Goal: Information Seeking & Learning: Learn about a topic

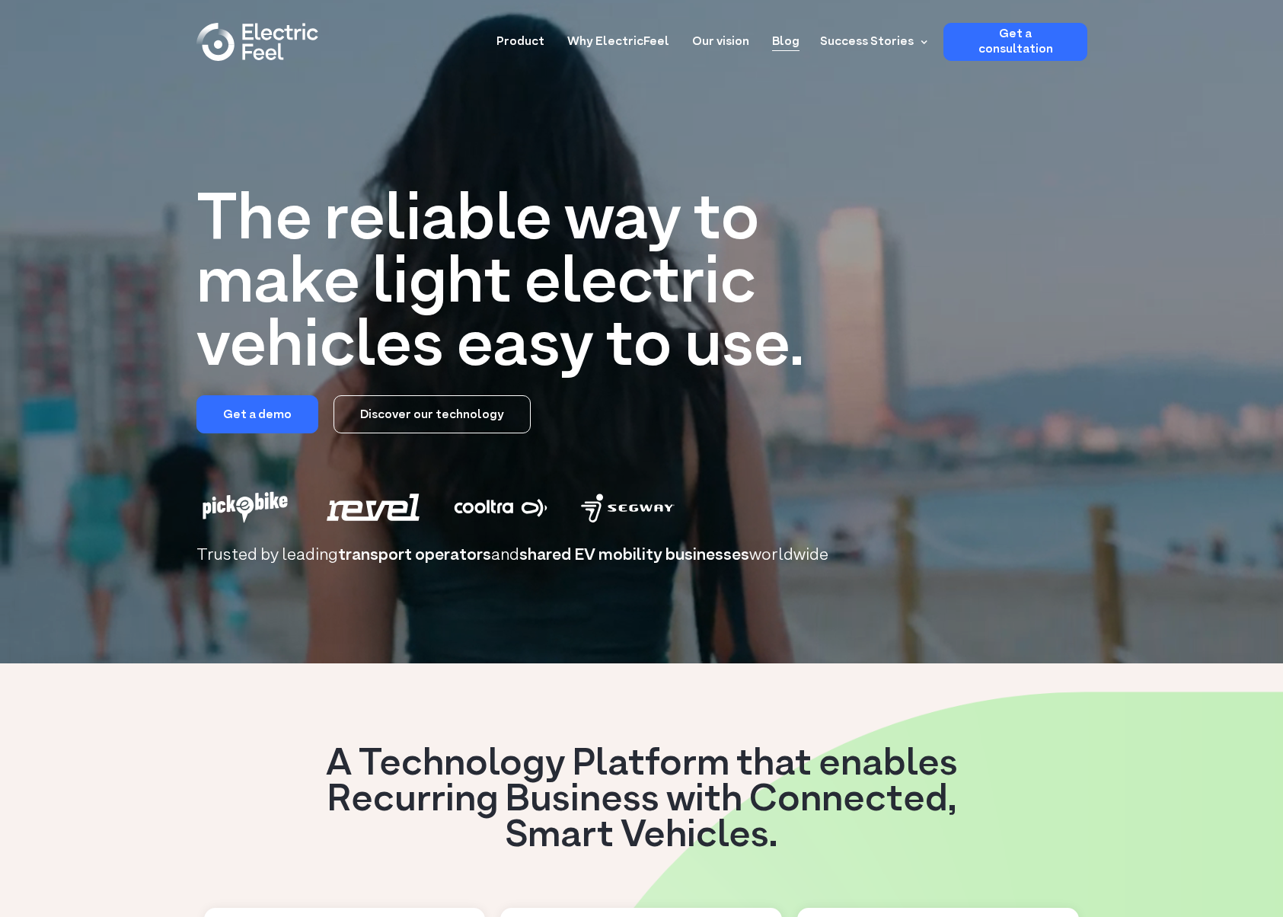
click at [794, 39] on link "Blog" at bounding box center [785, 37] width 27 height 28
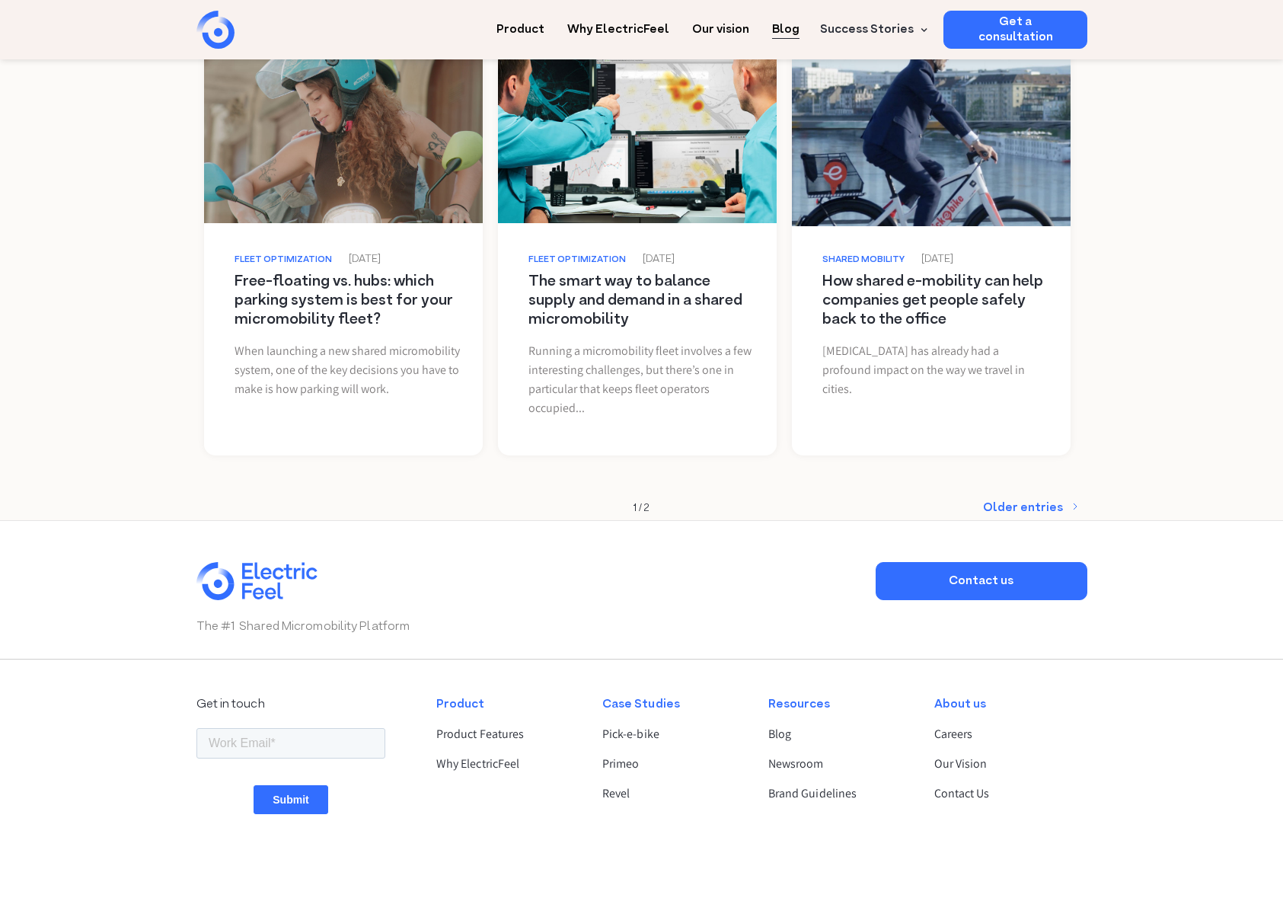
scroll to position [1675, 0]
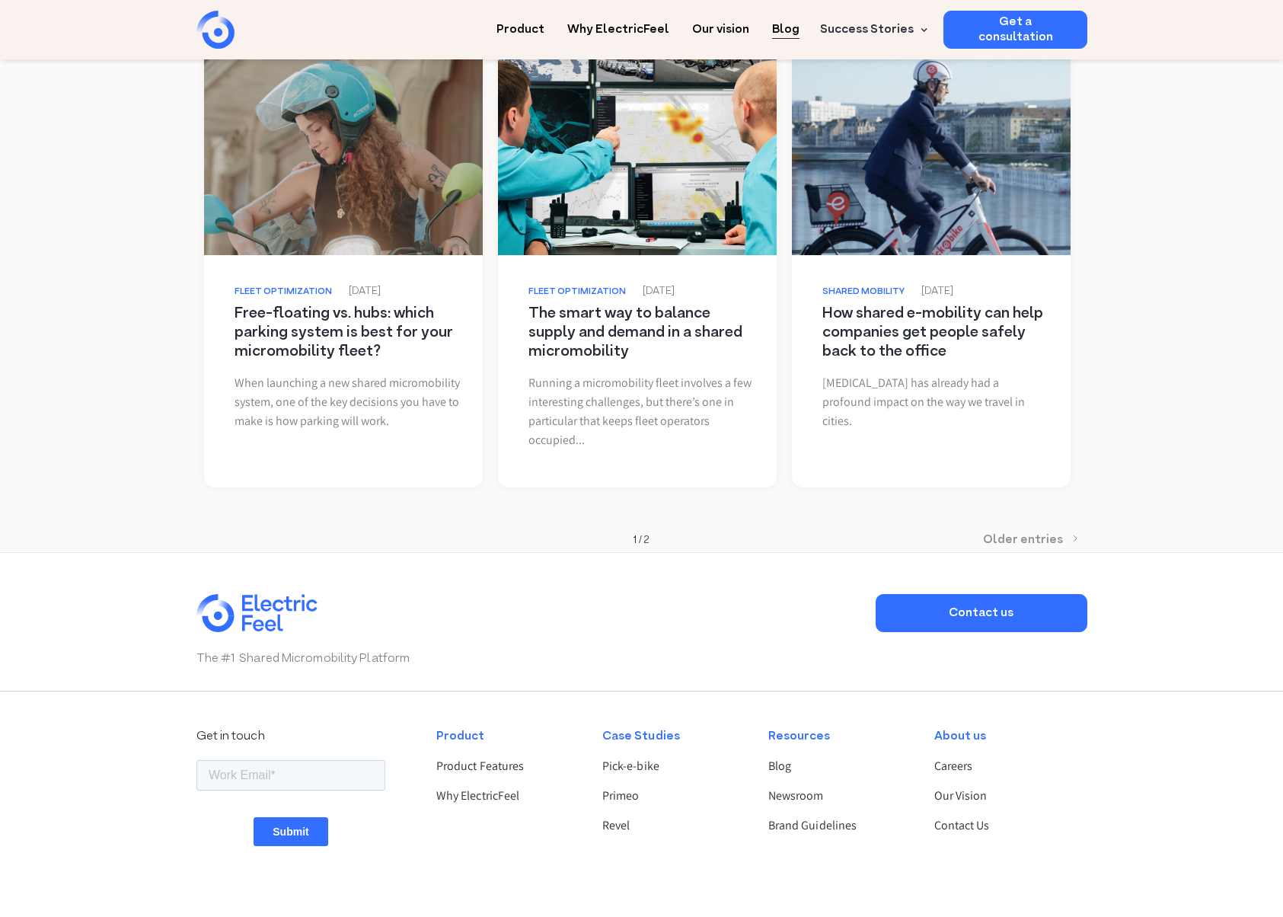
click at [1027, 540] on div "Older entries" at bounding box center [1023, 539] width 80 height 15
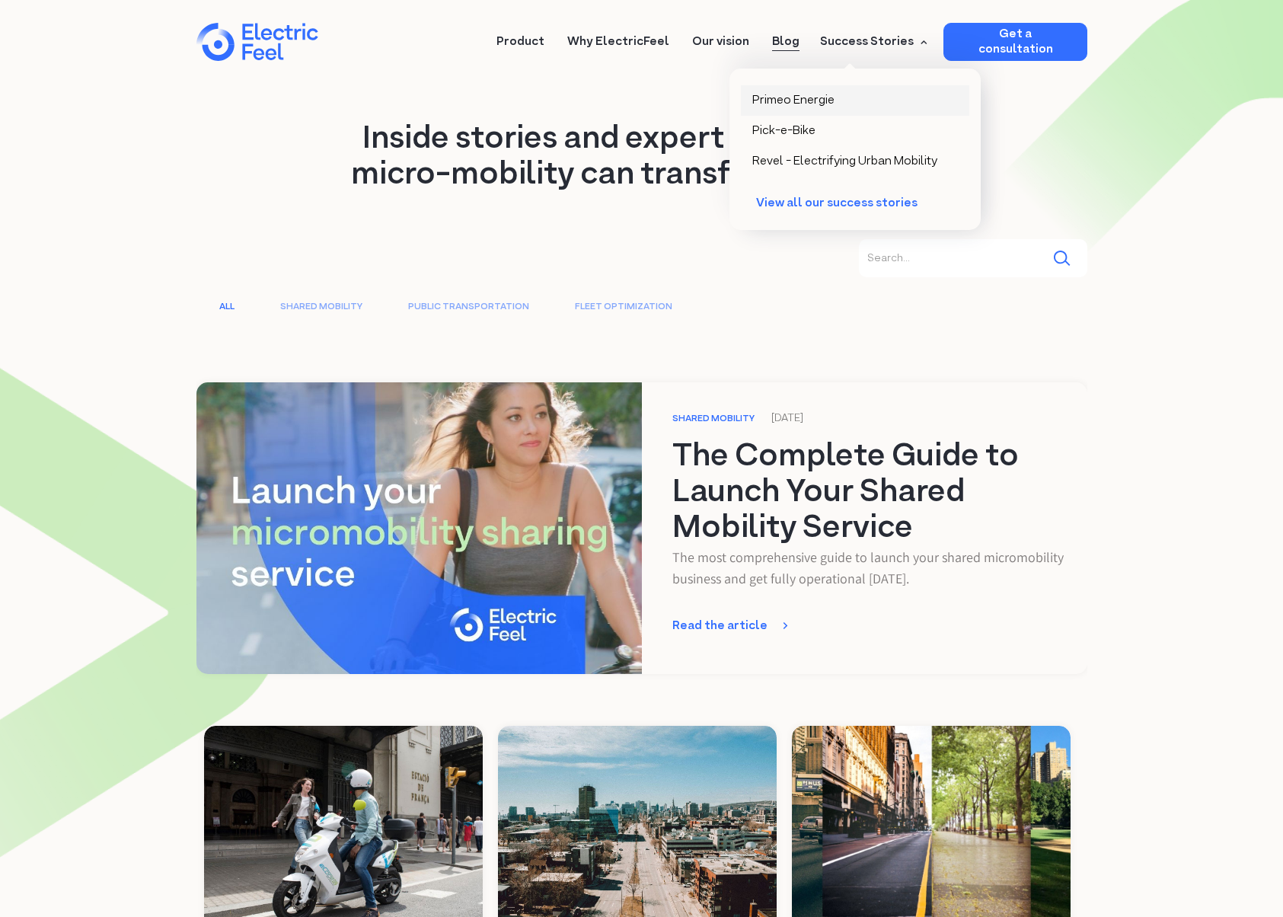
click at [791, 97] on div "Primeo Energie" at bounding box center [793, 100] width 82 height 15
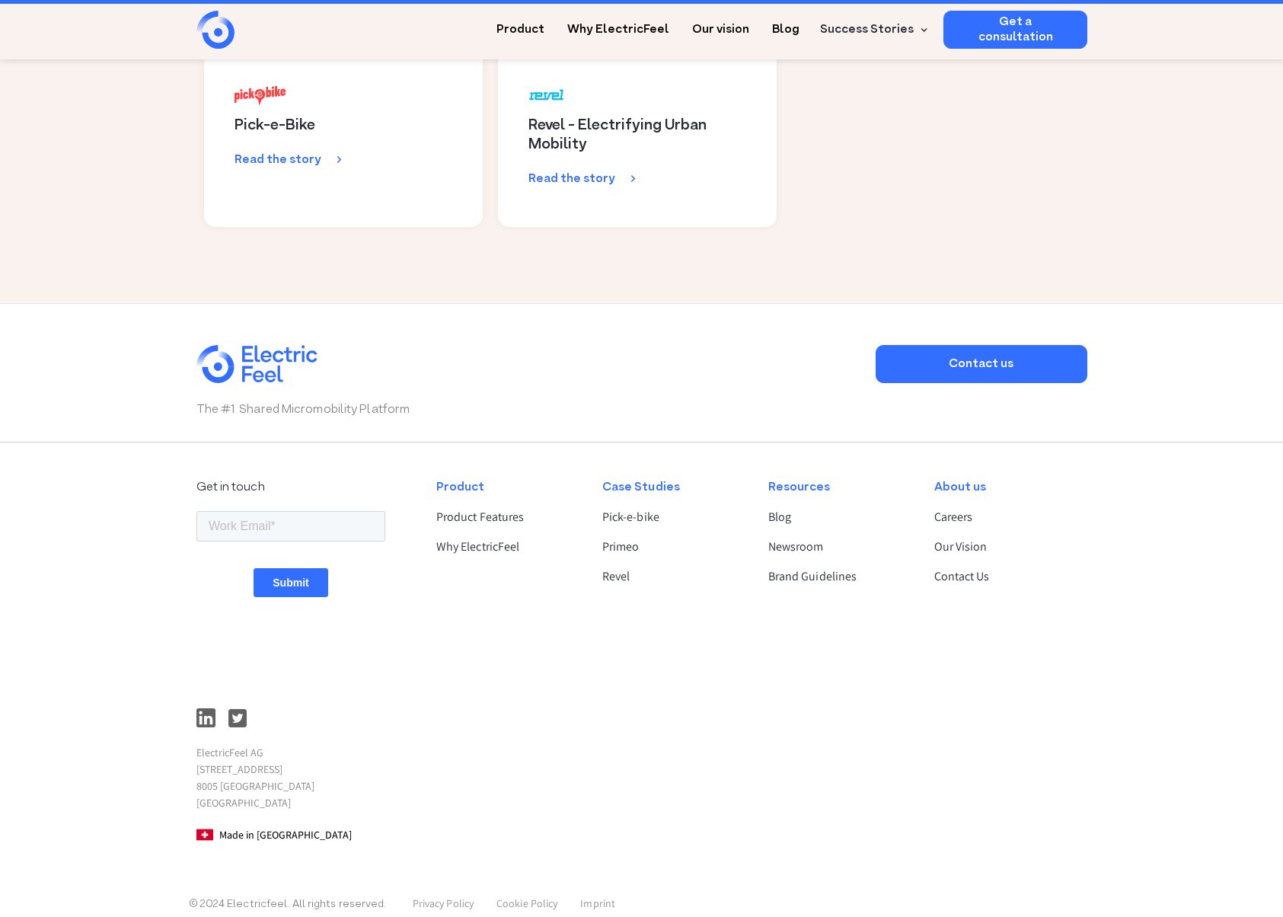
scroll to position [3372, 0]
